Goal: Information Seeking & Learning: Check status

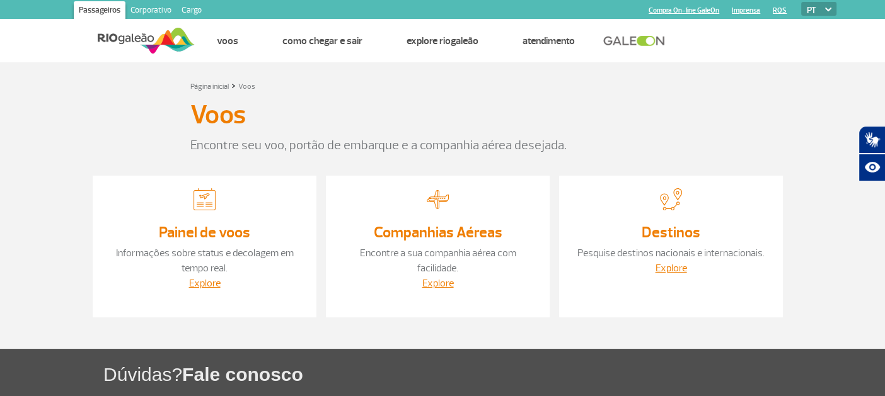
click at [240, 231] on link "Painel de voos" at bounding box center [204, 232] width 91 height 19
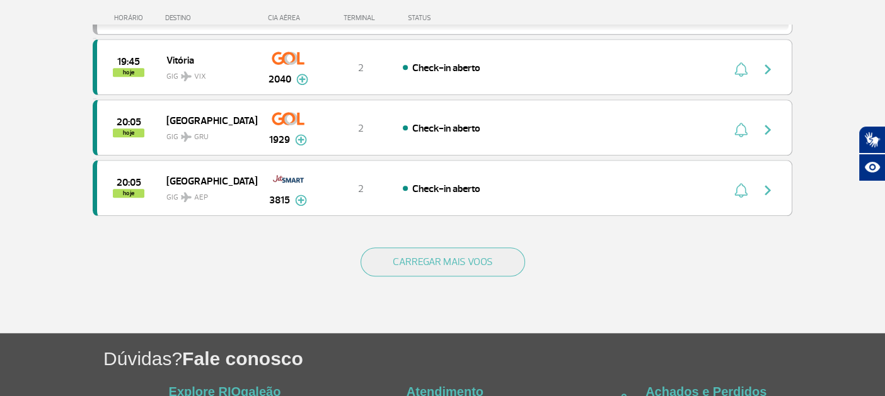
scroll to position [1208, 0]
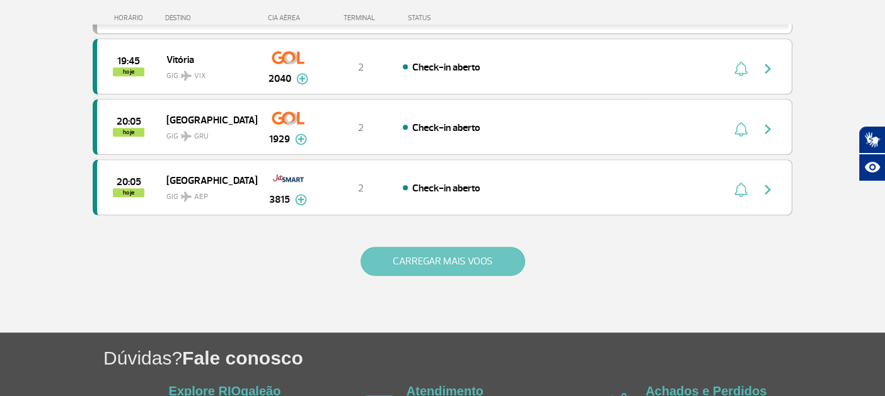
click at [418, 247] on button "CARREGAR MAIS VOOS" at bounding box center [442, 261] width 164 height 29
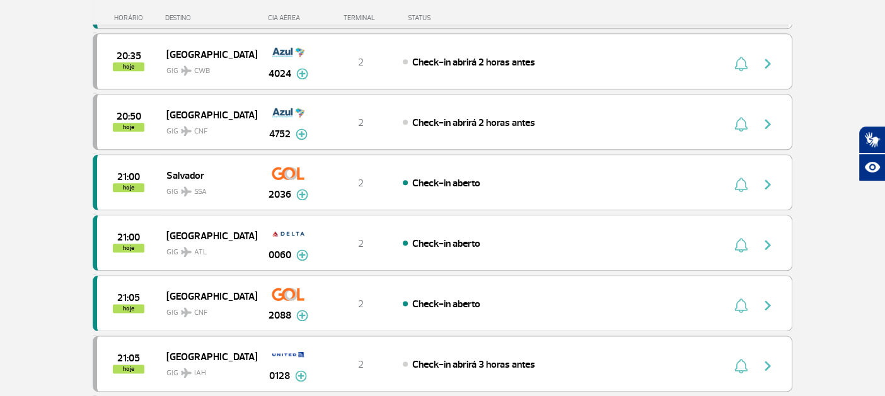
scroll to position [1526, 0]
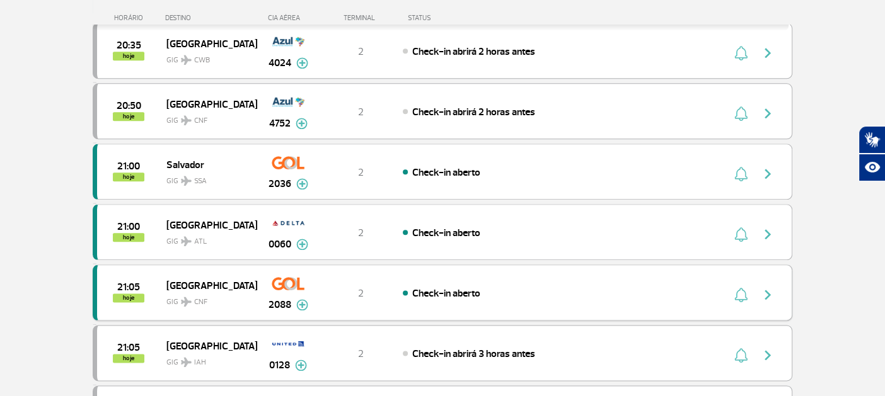
click at [381, 282] on div "21:05 hoje Belo Horizonte GIG CNF 2088 2 Check-in aberto Parcerias: Air France …" at bounding box center [442, 293] width 699 height 56
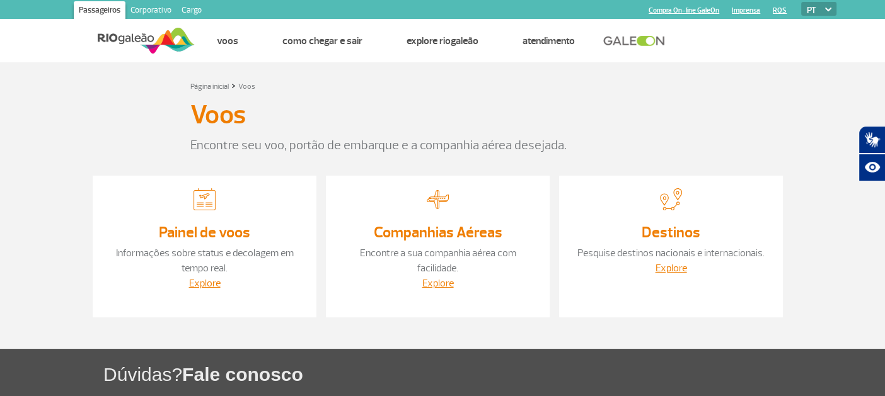
click at [204, 235] on link "Painel de voos" at bounding box center [204, 232] width 91 height 19
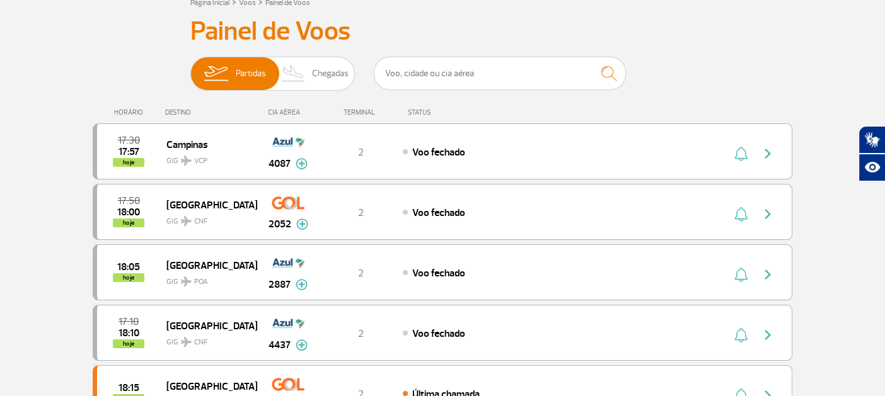
scroll to position [89, 0]
